Goal: Information Seeking & Learning: Find specific fact

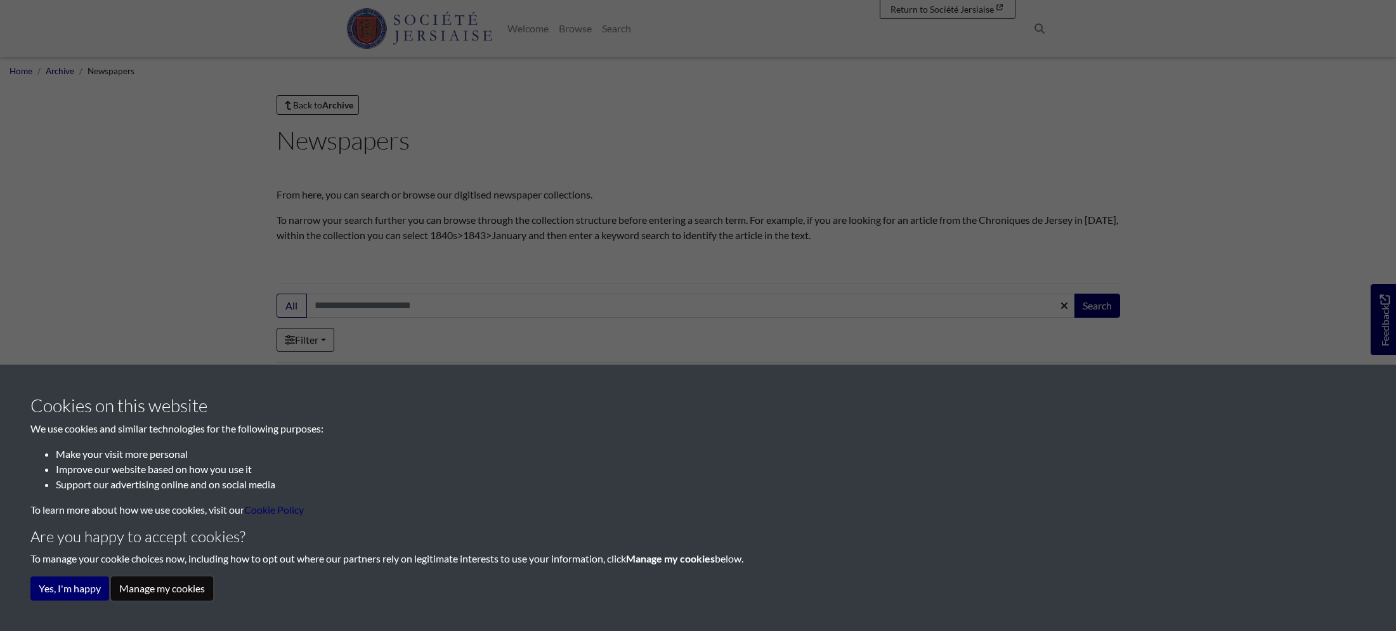
click at [169, 598] on button "Manage my cookies" at bounding box center [162, 589] width 102 height 24
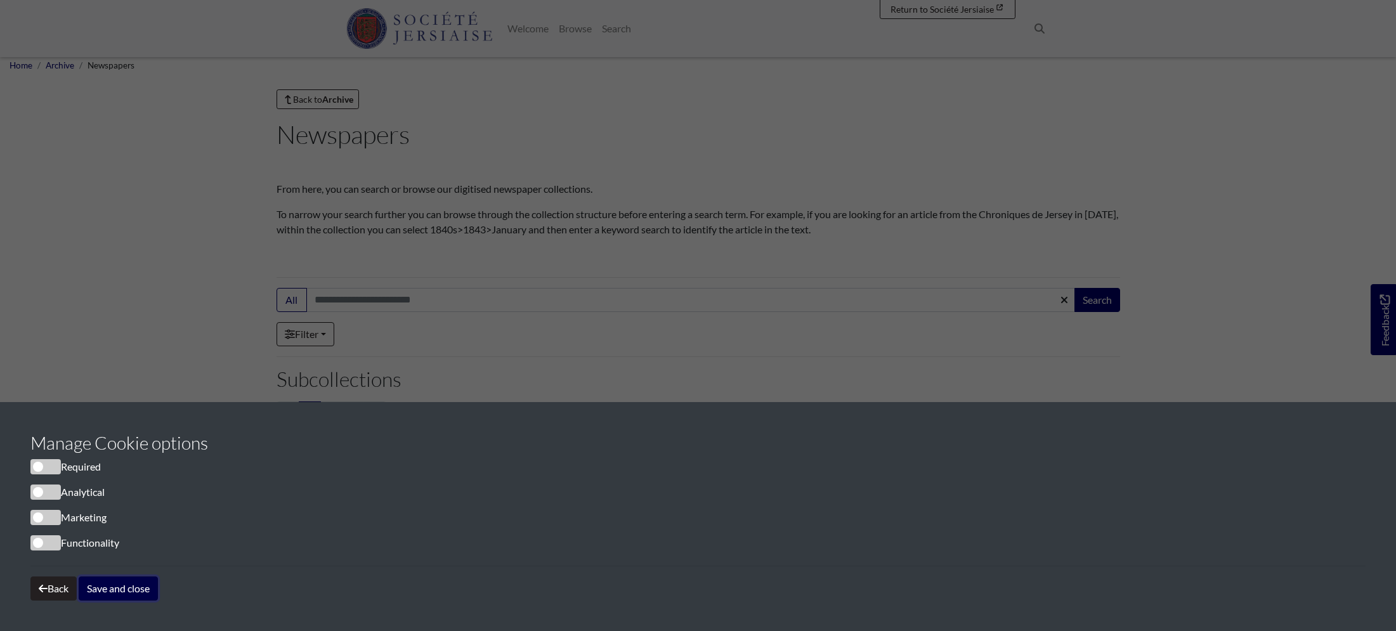
scroll to position [3, 0]
click at [126, 596] on button "Save and close" at bounding box center [118, 589] width 79 height 24
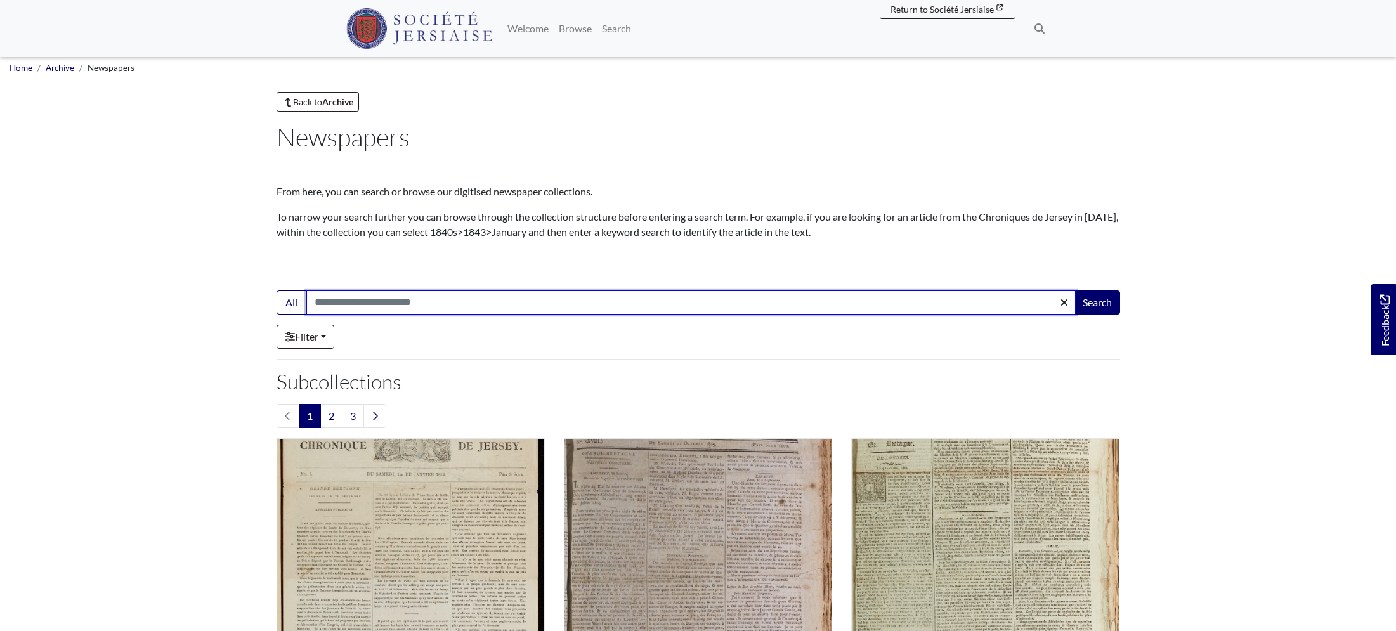
click at [382, 301] on input "Search:" at bounding box center [690, 303] width 769 height 24
type input "**********"
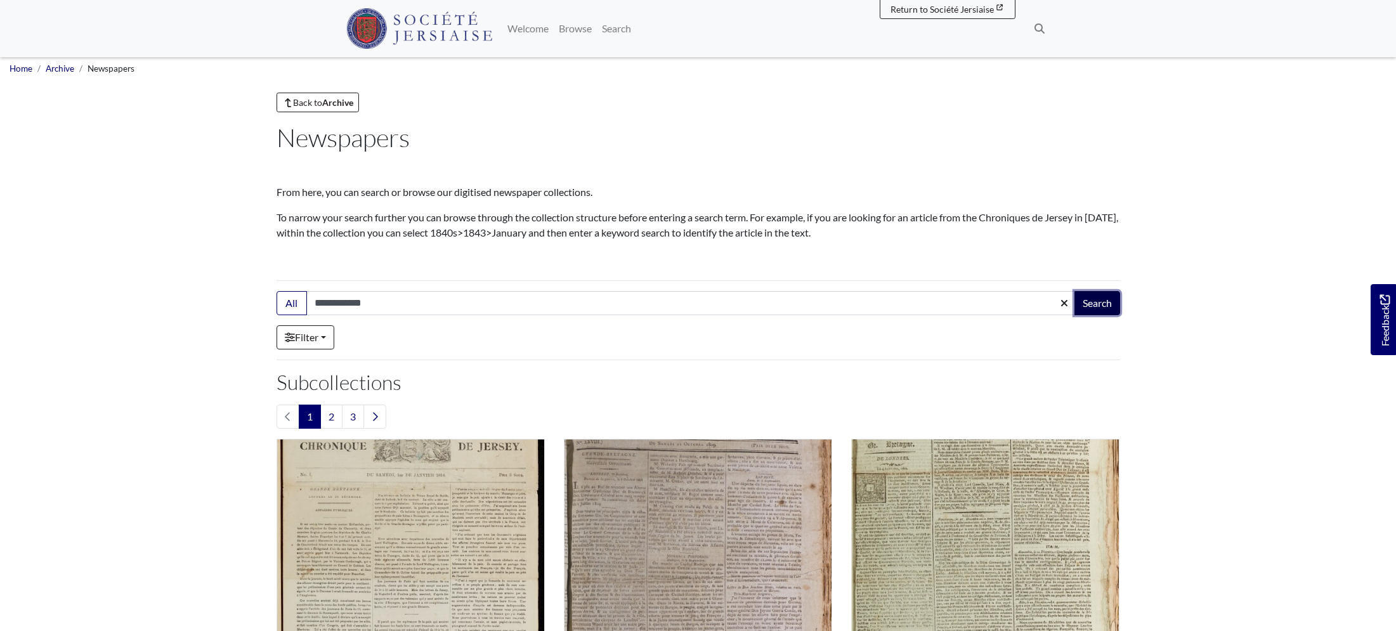
click at [1101, 306] on button "Search" at bounding box center [1098, 303] width 46 height 24
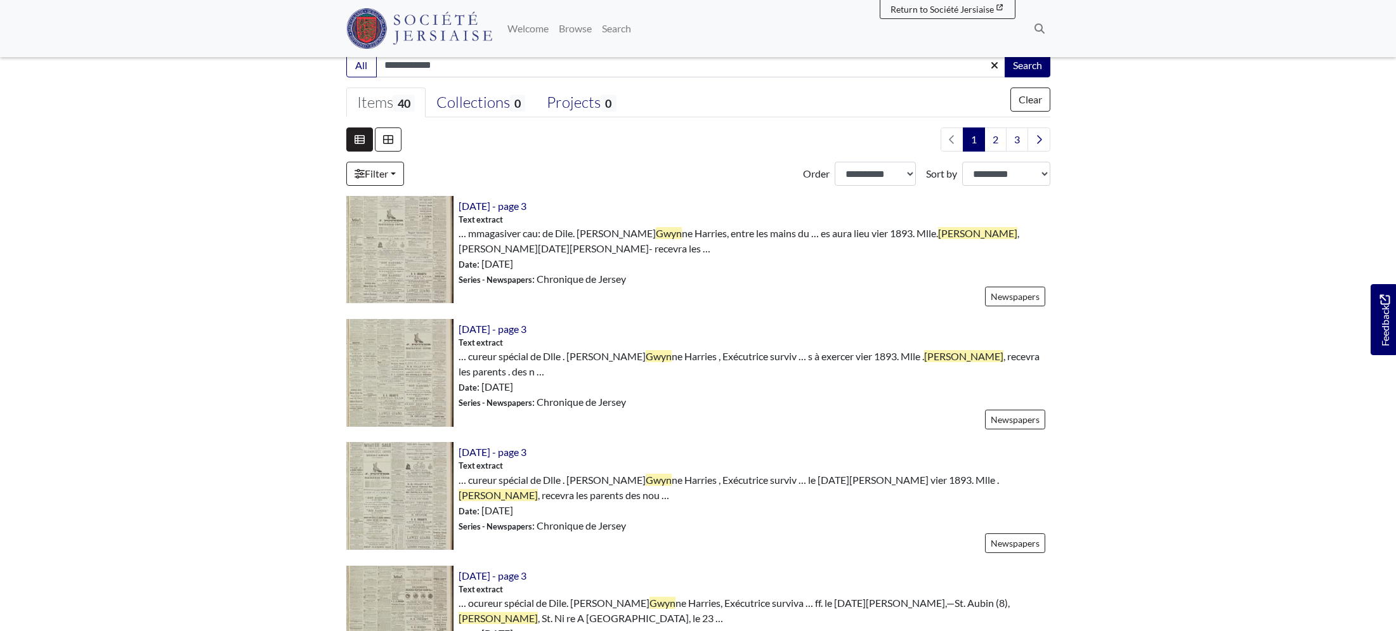
scroll to position [294, 0]
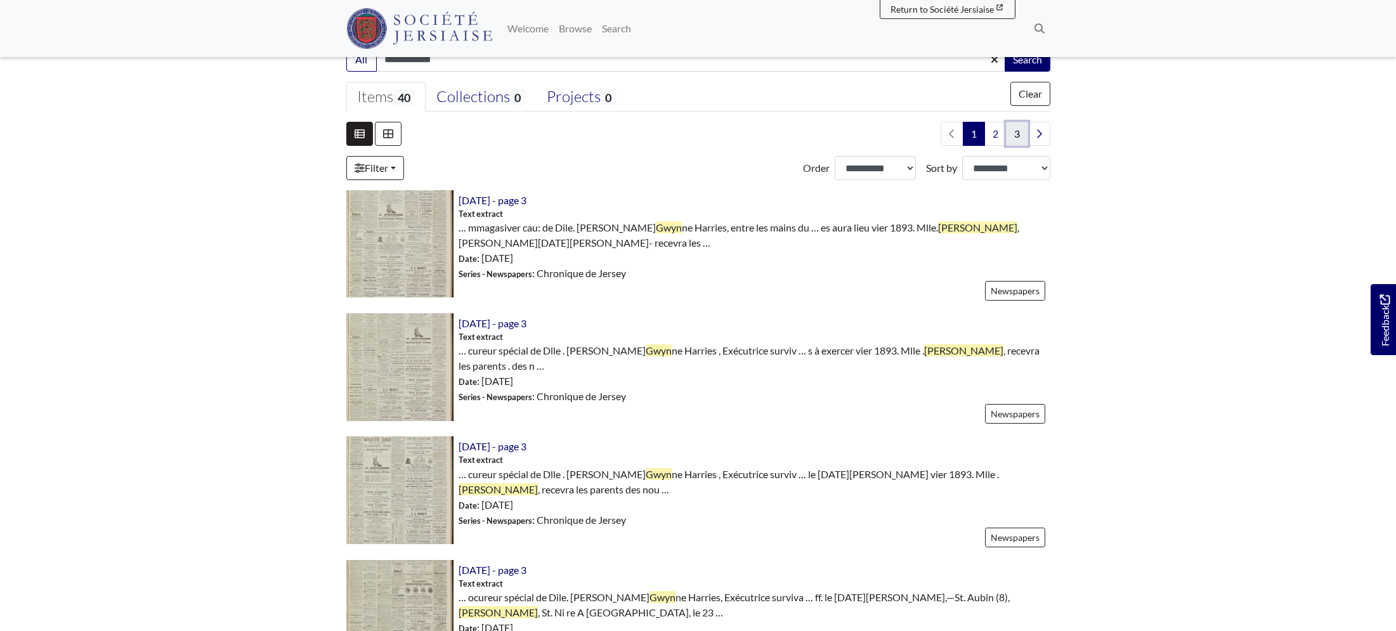
click at [1019, 127] on link "3" at bounding box center [1017, 134] width 22 height 24
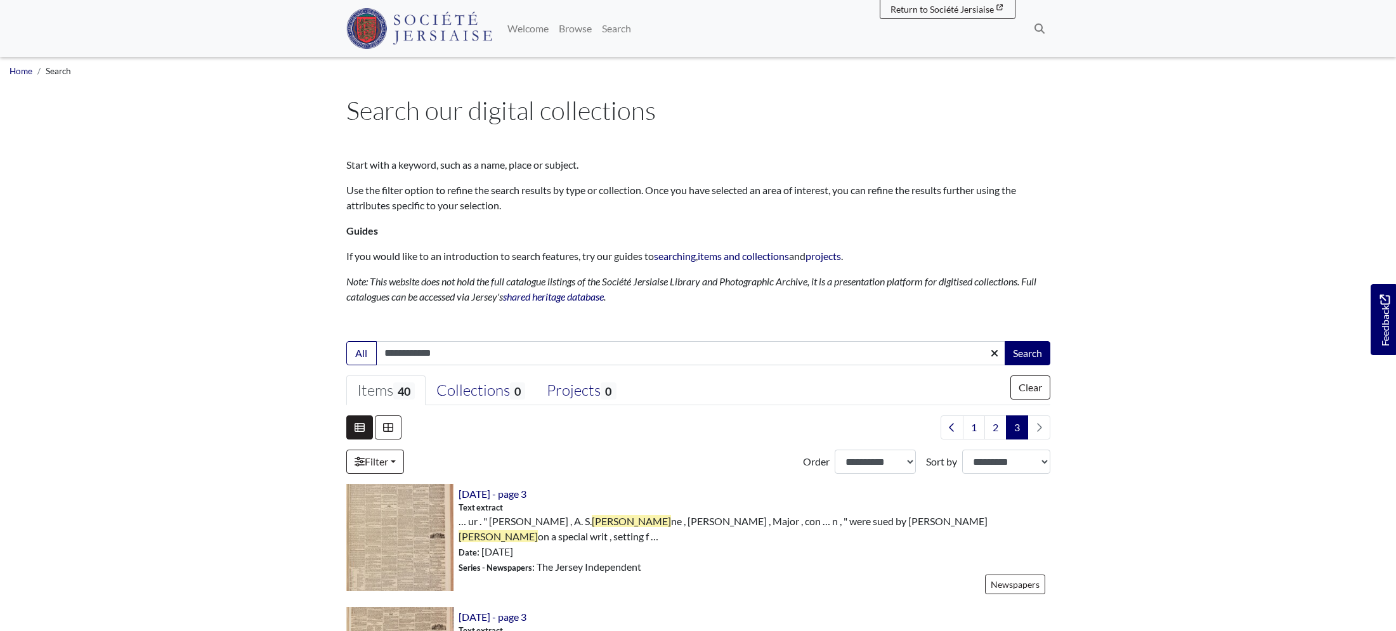
click at [1043, 430] on li "pagination" at bounding box center [1039, 427] width 22 height 24
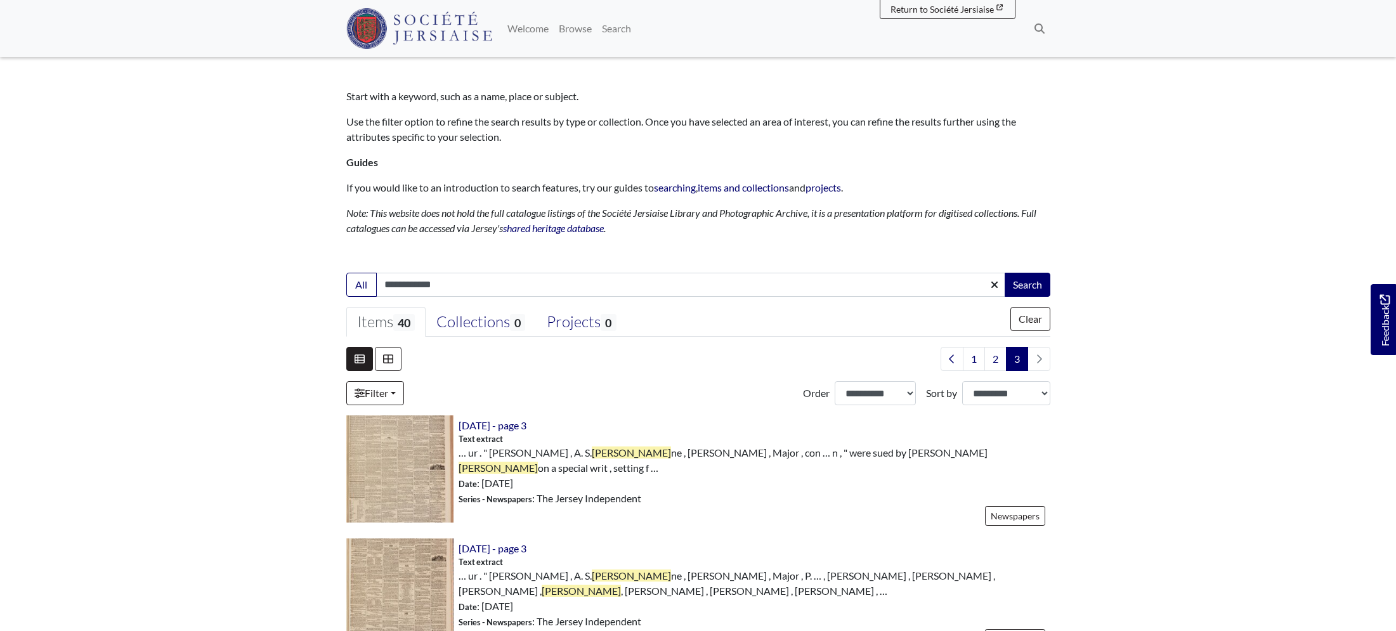
scroll to position [67, 0]
